Goal: Find specific page/section: Find specific page/section

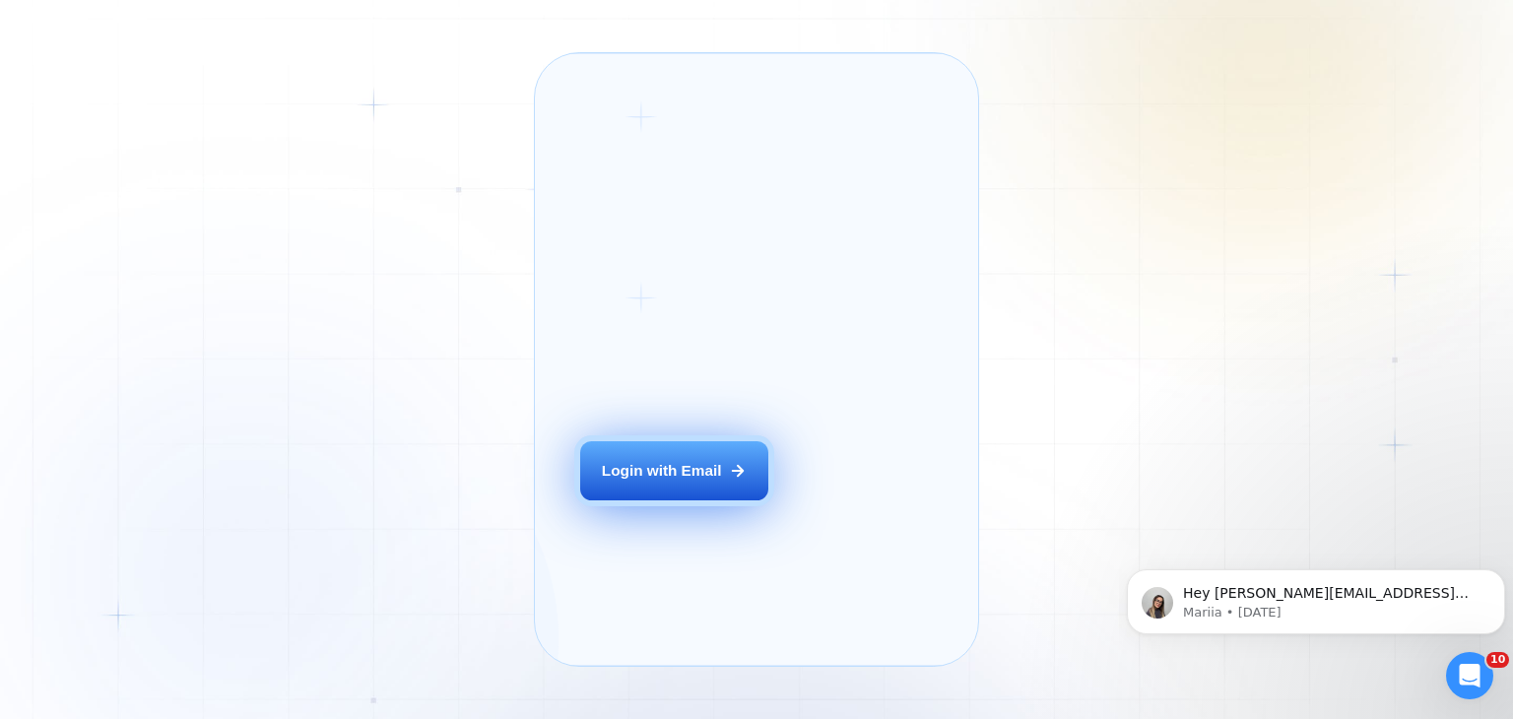
click at [657, 481] on div "Login with Email" at bounding box center [662, 470] width 120 height 21
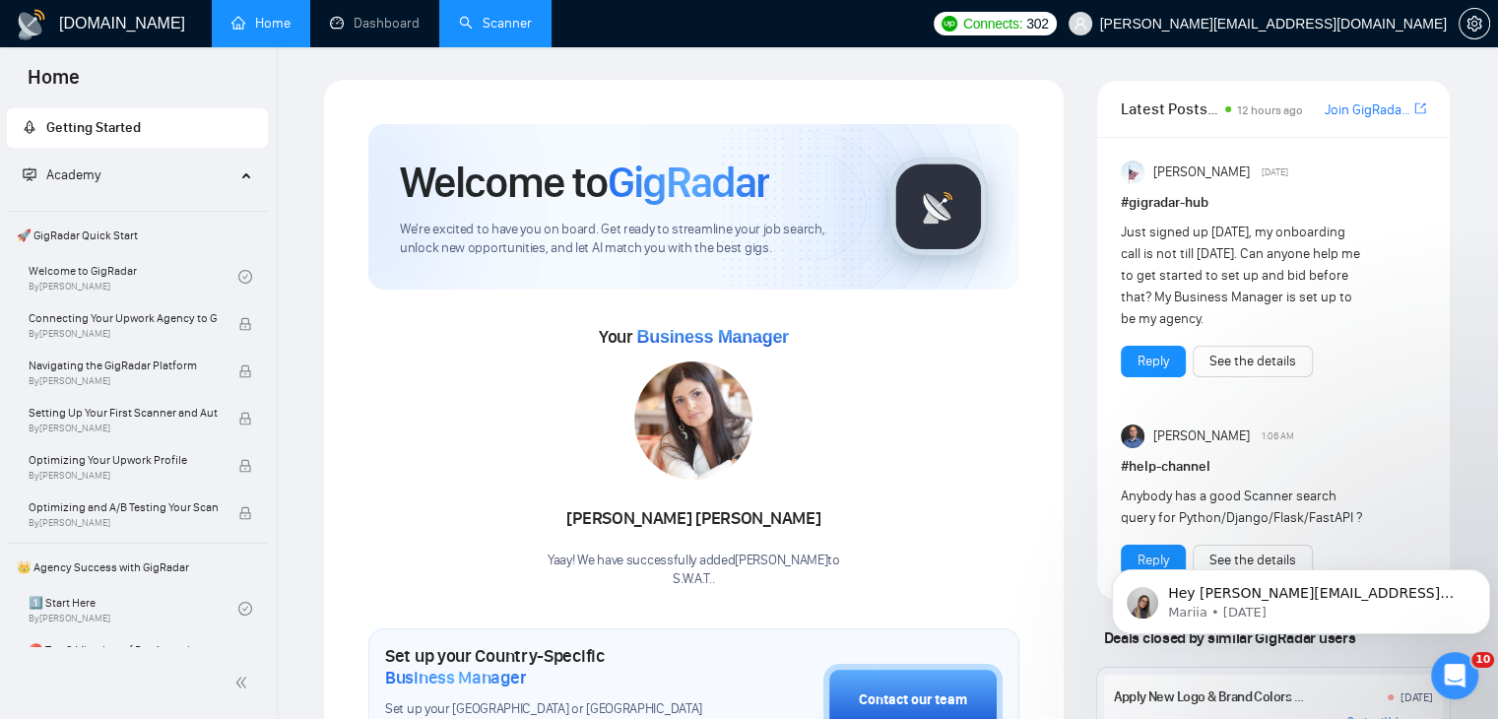
click at [459, 25] on link "Scanner" at bounding box center [495, 23] width 73 height 17
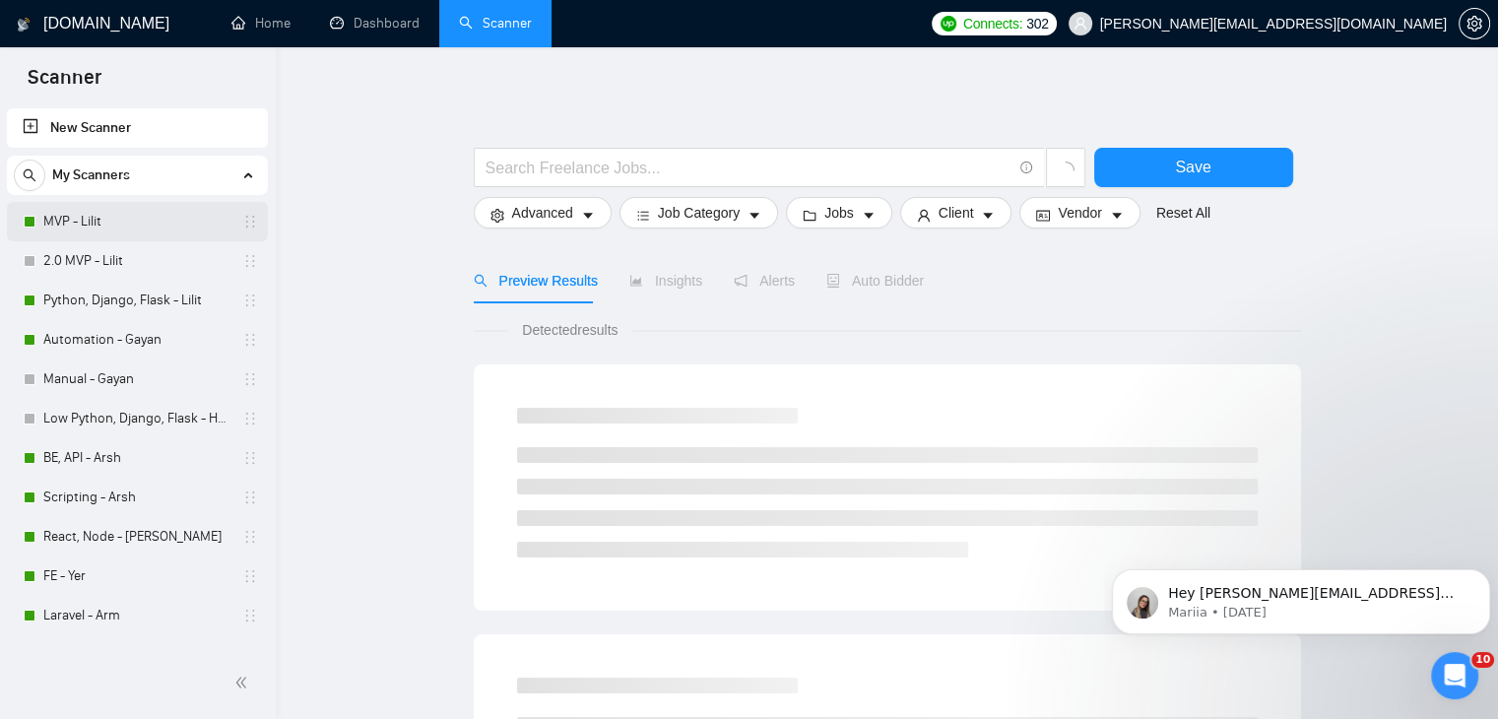
click at [116, 223] on link "MVP - Lilit" at bounding box center [136, 221] width 187 height 39
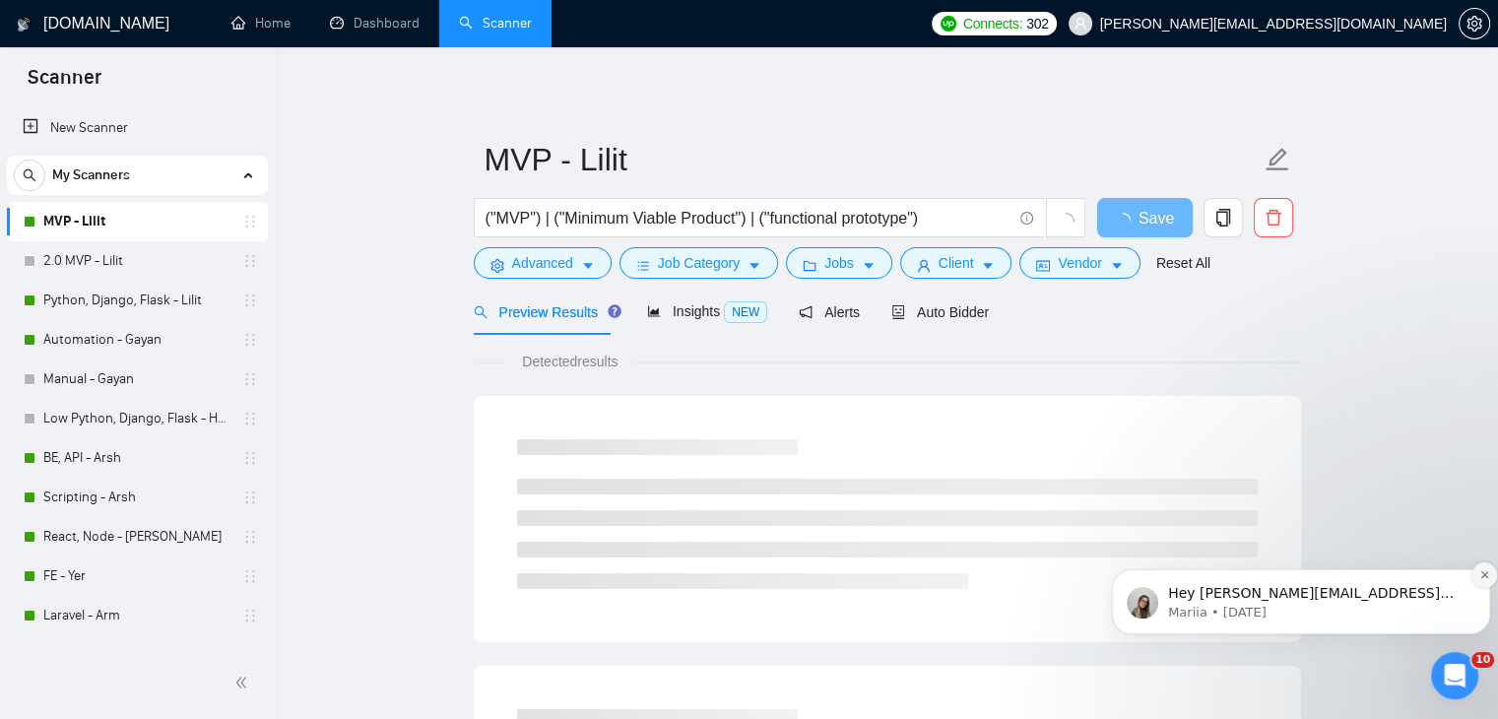
click at [1480, 576] on icon "Dismiss notification" at bounding box center [1484, 574] width 11 height 11
